Goal: Transaction & Acquisition: Purchase product/service

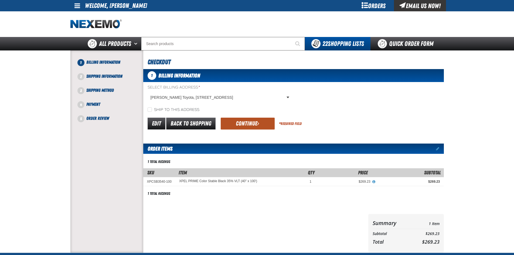
click at [242, 120] on button "Continue" at bounding box center [248, 124] width 54 height 12
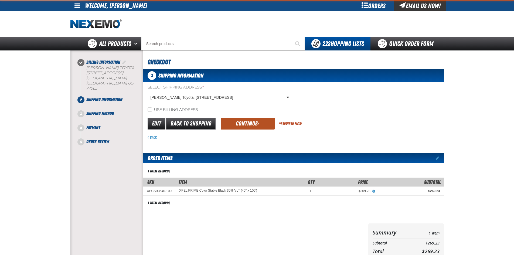
click at [241, 124] on button "Continue" at bounding box center [248, 124] width 54 height 12
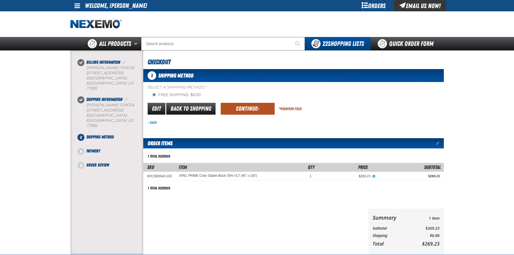
click at [238, 109] on button "Continue" at bounding box center [248, 109] width 54 height 12
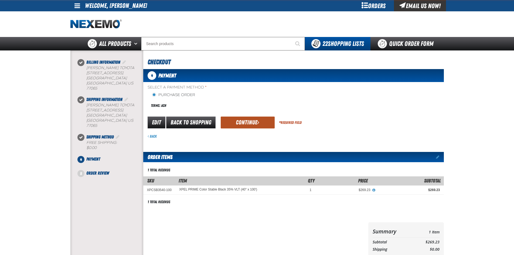
drag, startPoint x: 247, startPoint y: 118, endPoint x: 247, endPoint y: 121, distance: 3.0
click at [247, 119] on button "Continue" at bounding box center [248, 123] width 54 height 12
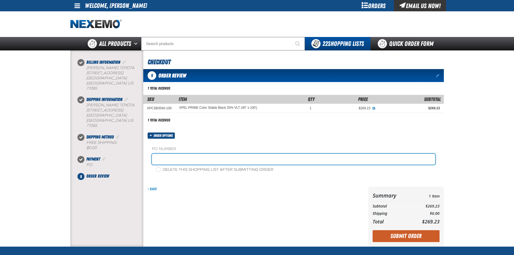
click at [229, 161] on input "text" at bounding box center [293, 159] width 283 height 11
type input "[PERSON_NAME] service"
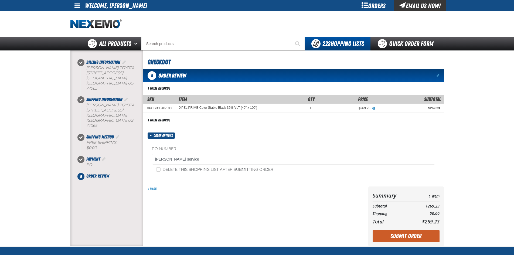
click at [200, 174] on div "PO Number [PERSON_NAME] service Delete this shopping list after submitting order" at bounding box center [293, 159] width 301 height 41
click at [394, 243] on div "Summary 1 Item Subtotal $269.23 Shipping $0.00 Total $269.23 Loading..." at bounding box center [406, 217] width 76 height 60
click at [396, 238] on button "Submit Order" at bounding box center [406, 236] width 67 height 12
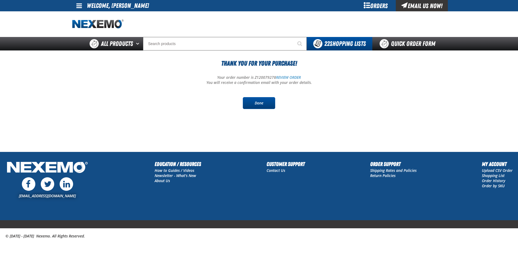
click at [259, 100] on link "Done" at bounding box center [259, 103] width 32 height 12
